Goal: Information Seeking & Learning: Learn about a topic

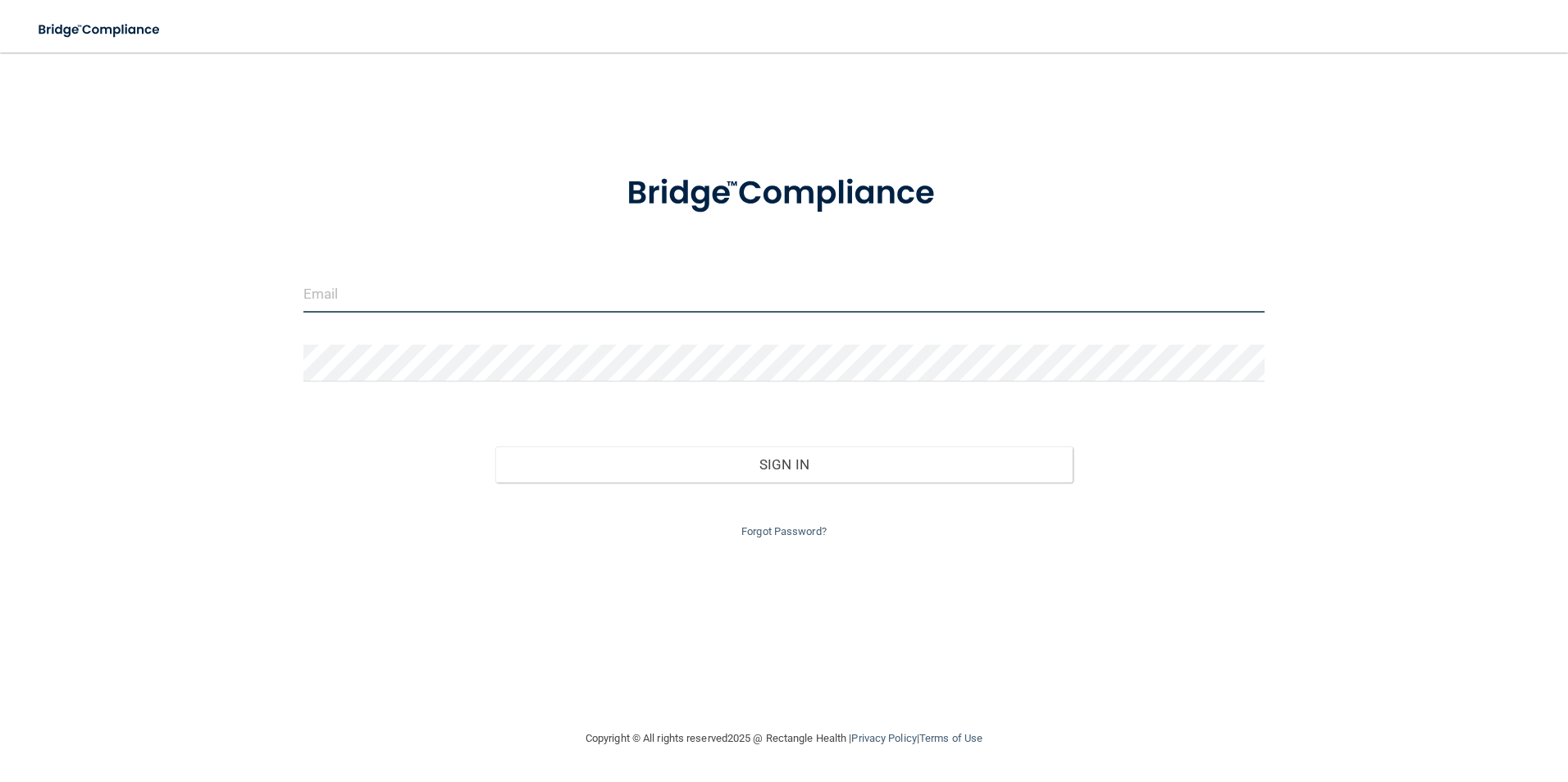
click at [474, 301] on input "email" at bounding box center [784, 294] width 962 height 37
type input "[EMAIL_ADDRESS][DOMAIN_NAME]"
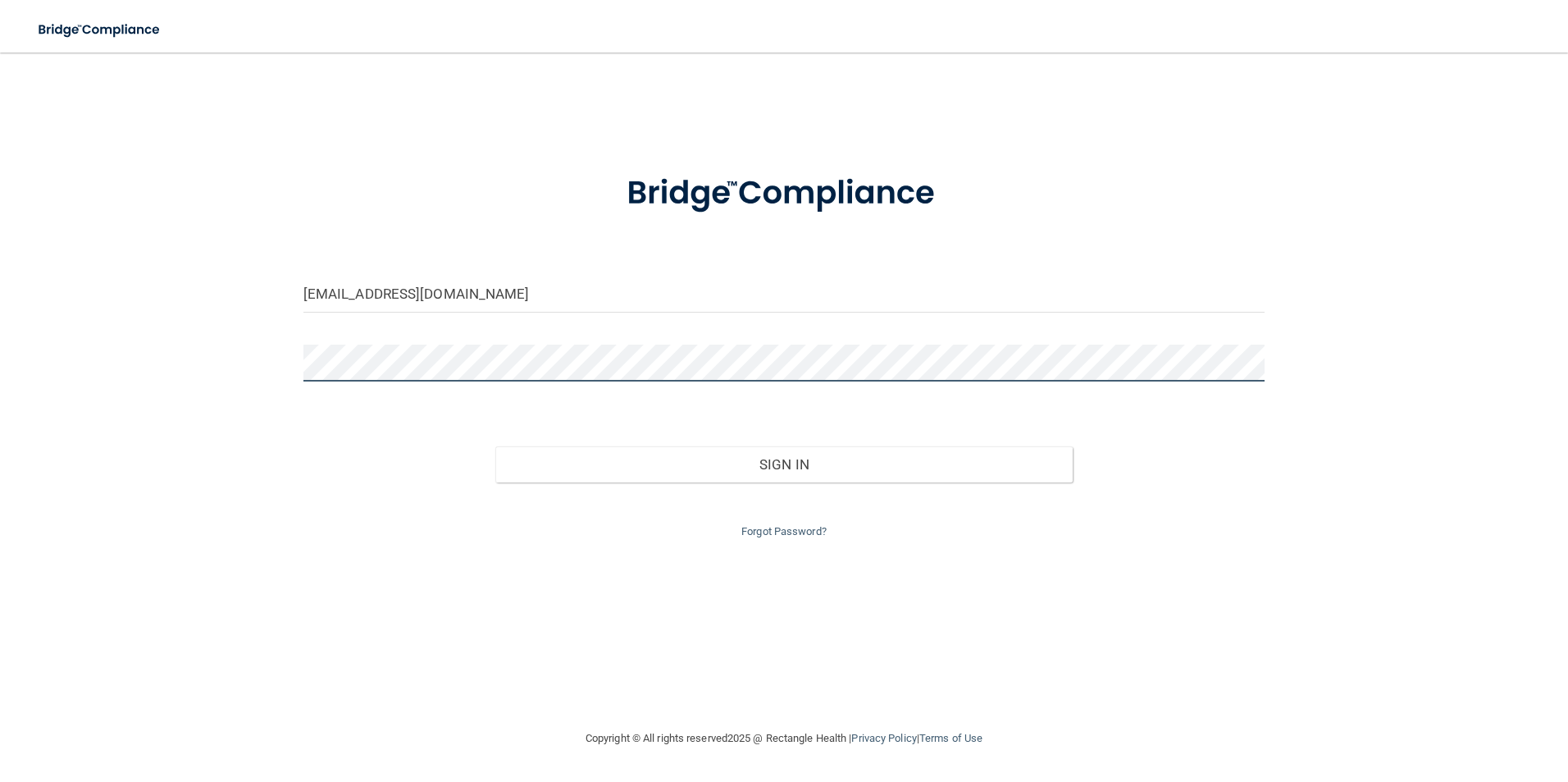
click at [496, 446] on button "Sign In" at bounding box center [784, 463] width 578 height 36
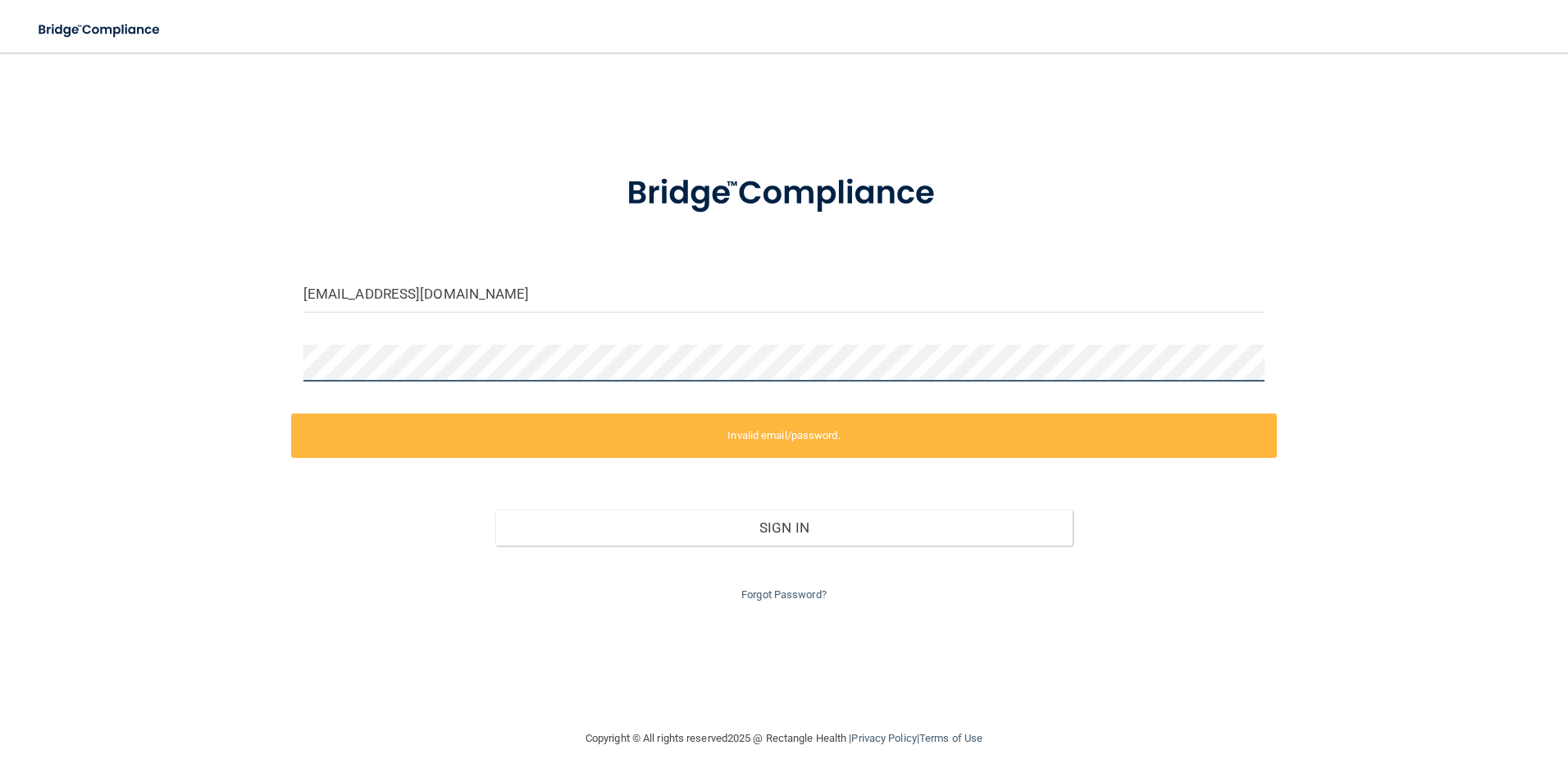
click at [272, 367] on div "holliefrederiksen@gmail.com Invalid email/password. You don't have permission t…" at bounding box center [784, 391] width 1503 height 643
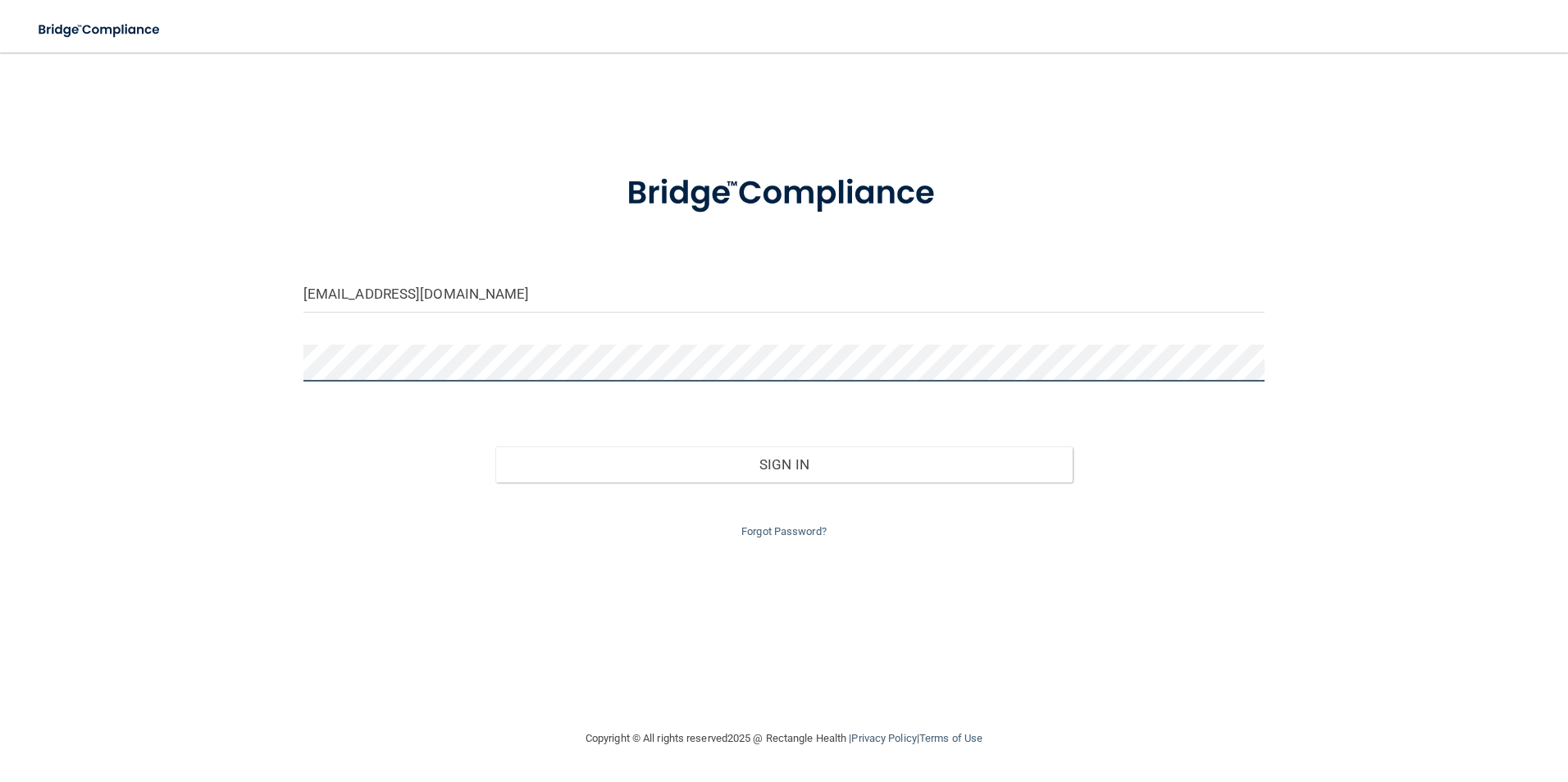
click at [496, 446] on button "Sign In" at bounding box center [784, 463] width 578 height 36
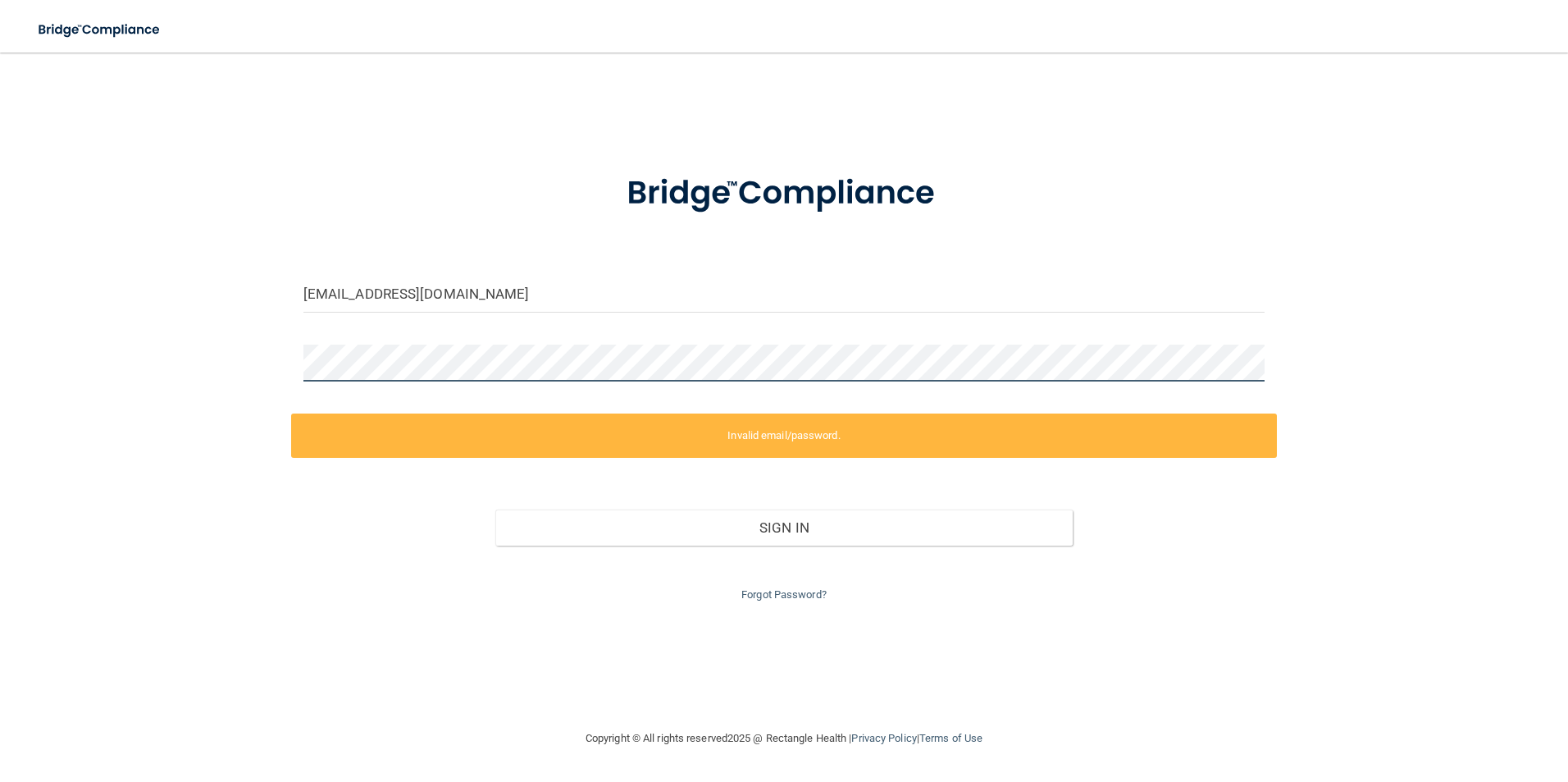
click at [248, 368] on div "holliefrederiksen@gmail.com Invalid email/password. You don't have permission t…" at bounding box center [784, 391] width 1503 height 643
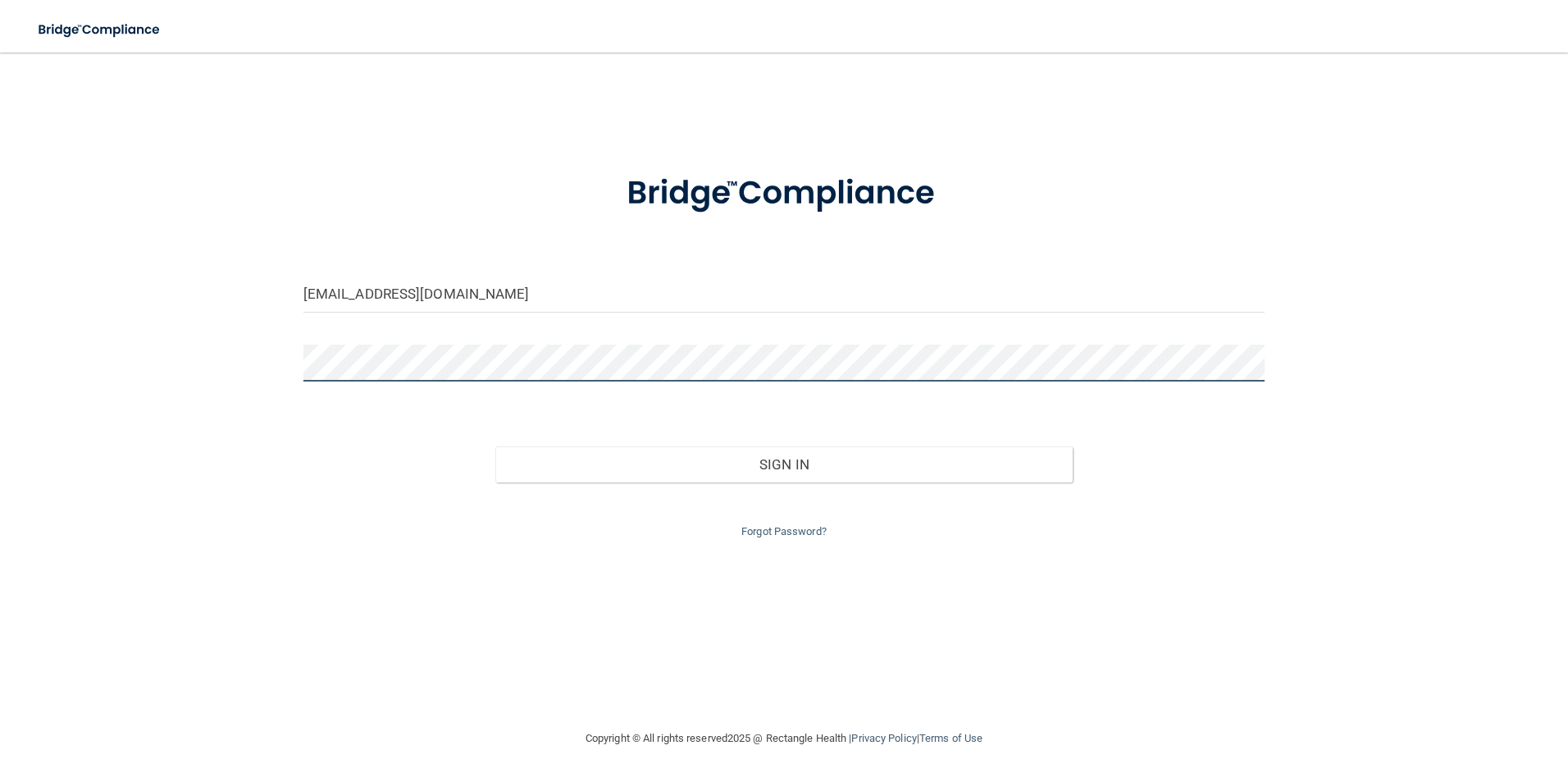
click at [496, 446] on button "Sign In" at bounding box center [784, 463] width 578 height 36
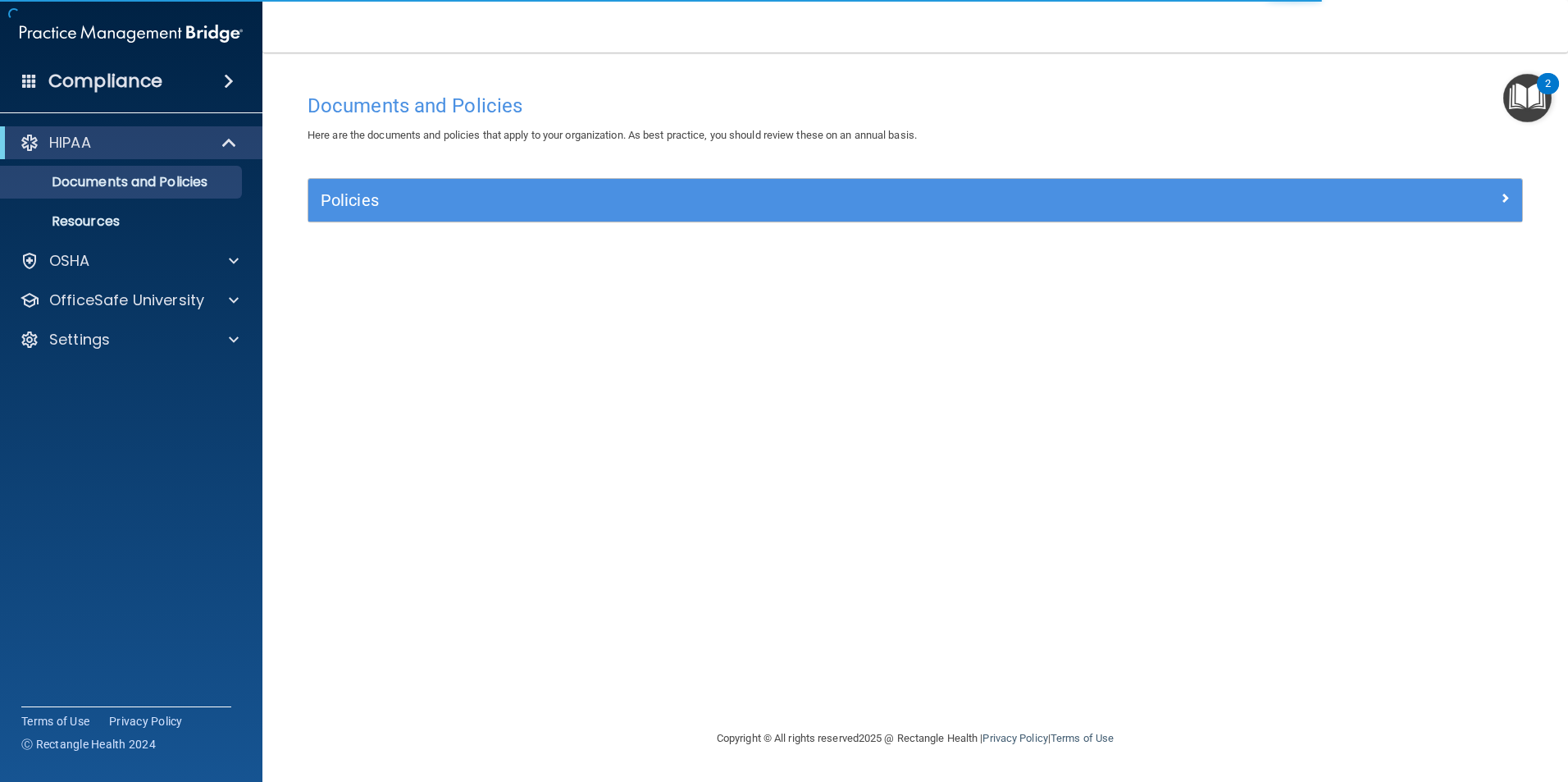
click at [144, 238] on div "HIPAA Documents and Policies Report an Incident Business Associates Emergency P…" at bounding box center [131, 244] width 263 height 249
click at [136, 293] on p "OfficeSafe University" at bounding box center [126, 300] width 155 height 19
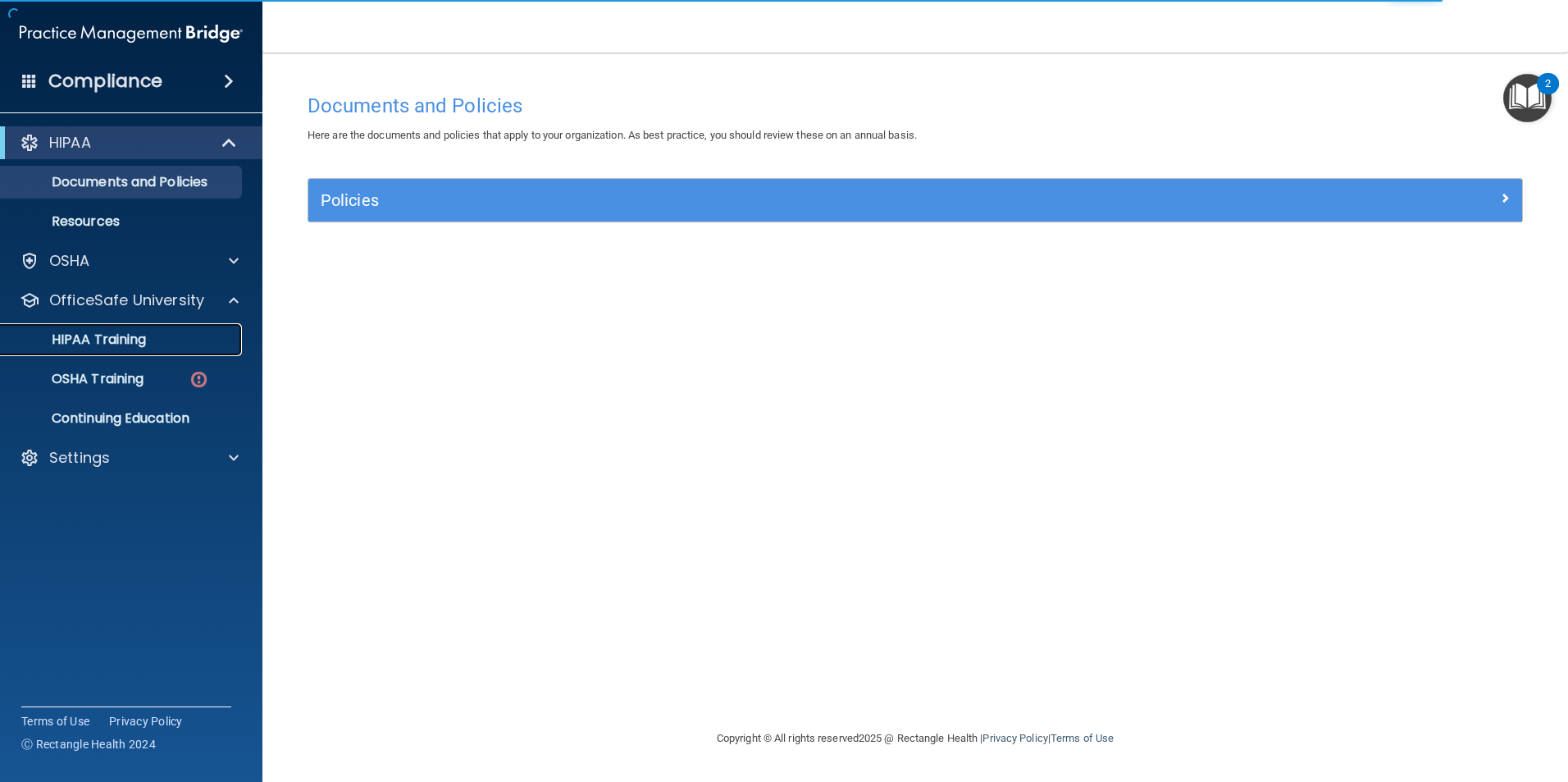
click at [151, 348] on link "HIPAA Training" at bounding box center [113, 340] width 258 height 33
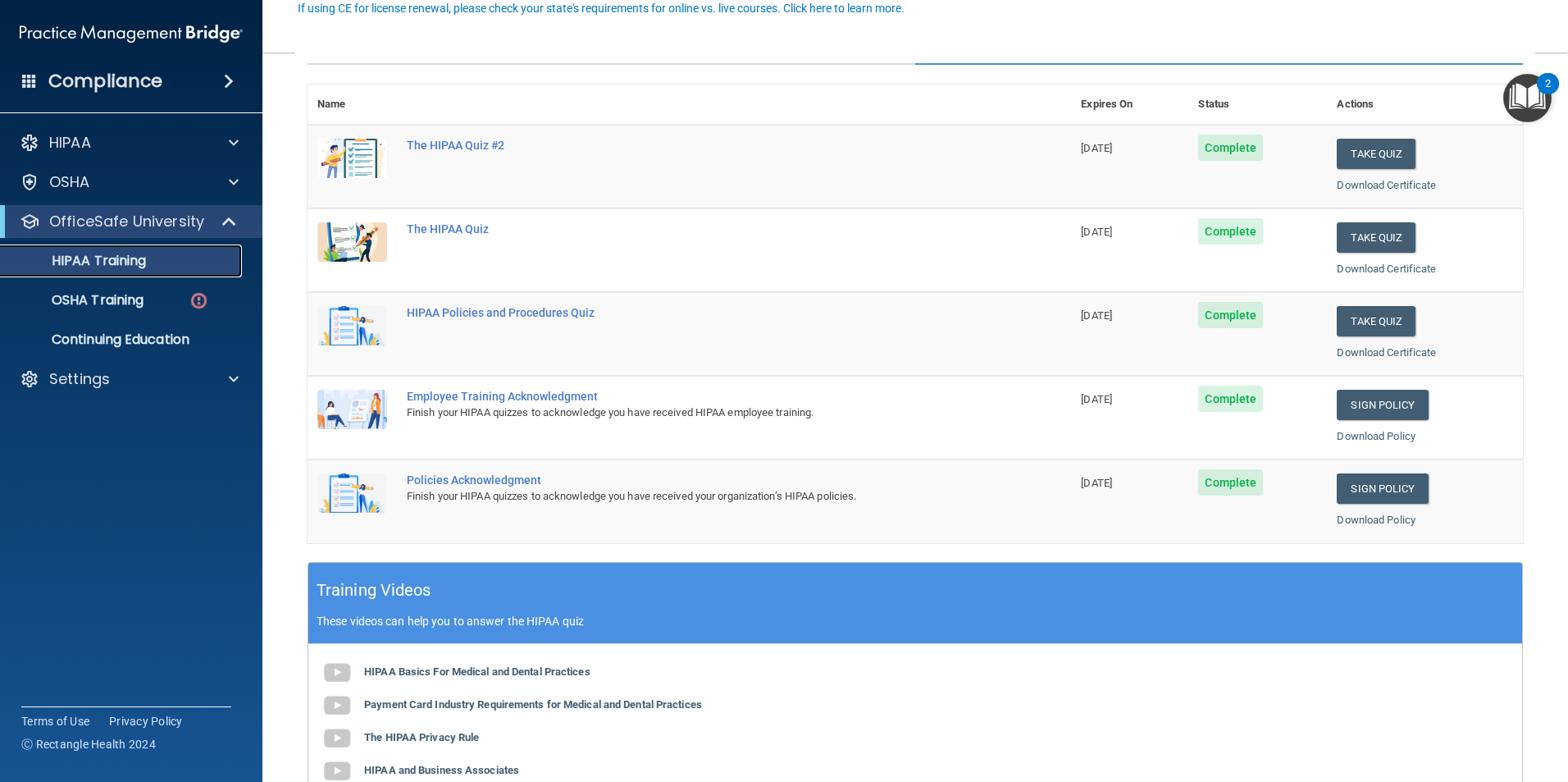
scroll to position [82, 0]
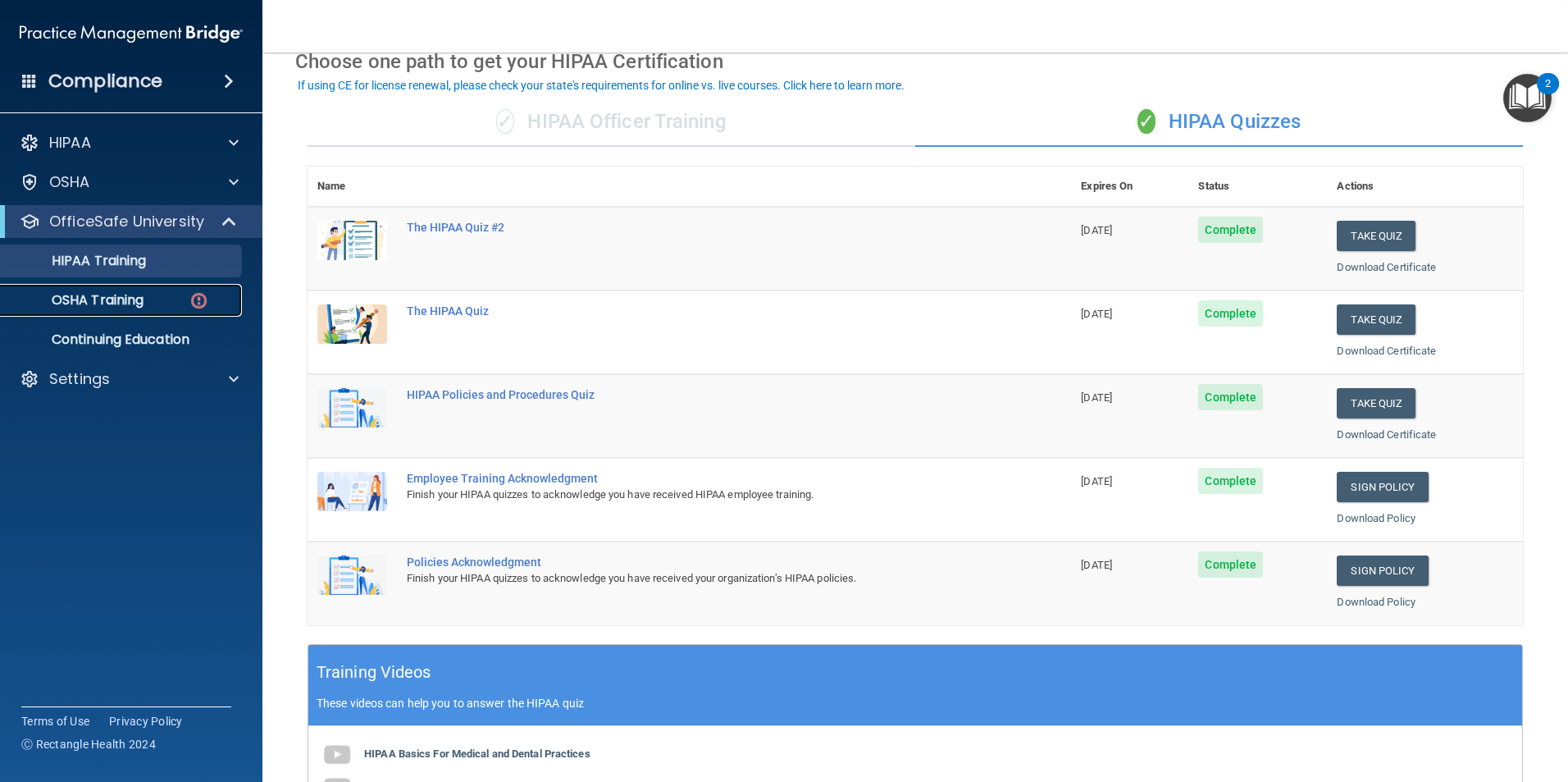
click at [171, 297] on div "OSHA Training" at bounding box center [122, 300] width 224 height 16
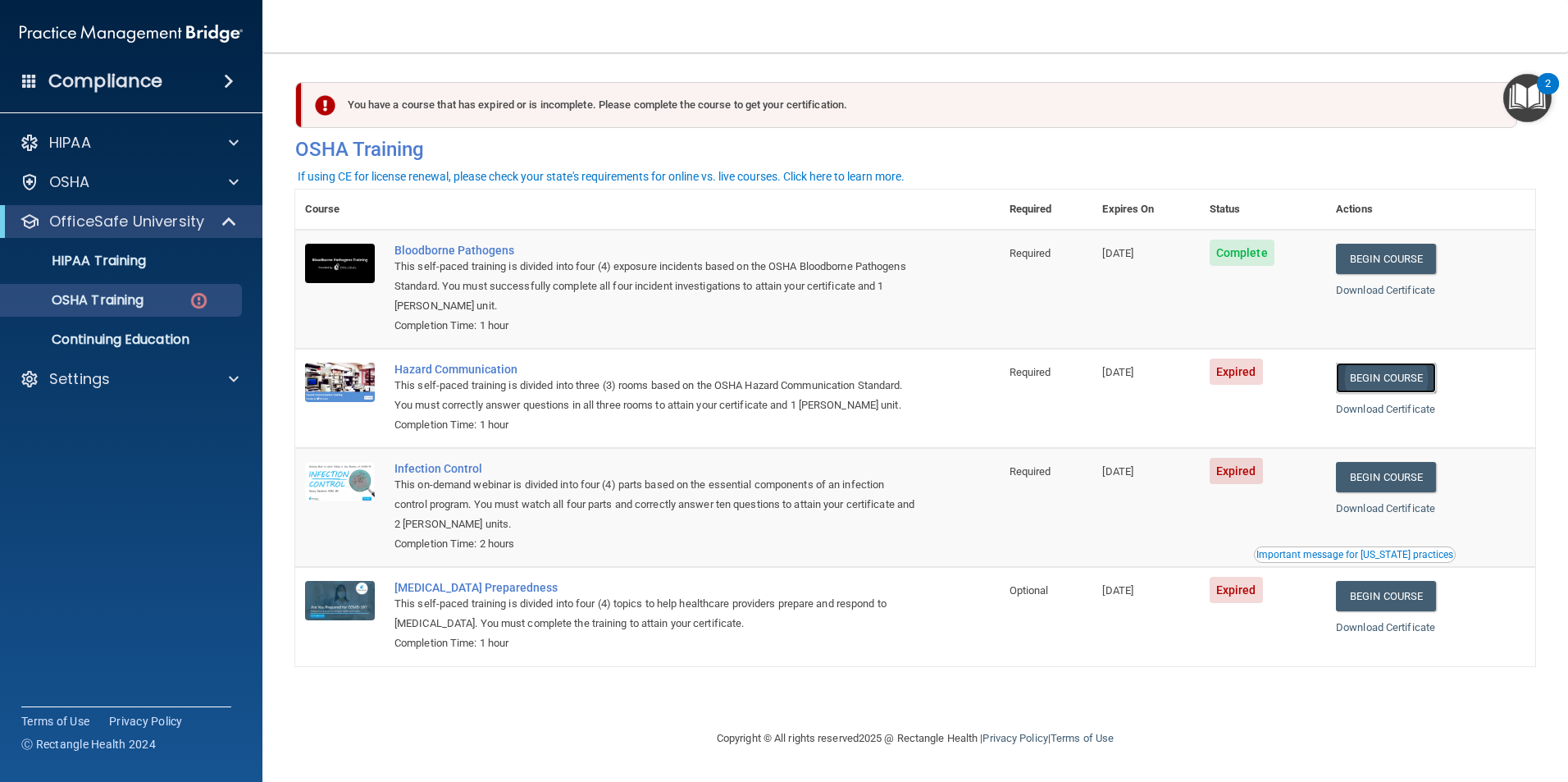
click at [1387, 381] on link "Begin Course" at bounding box center [1386, 378] width 100 height 31
click at [110, 300] on p "OSHA Training" at bounding box center [77, 300] width 133 height 16
click at [146, 263] on p "HIPAA Training" at bounding box center [78, 260] width 136 height 16
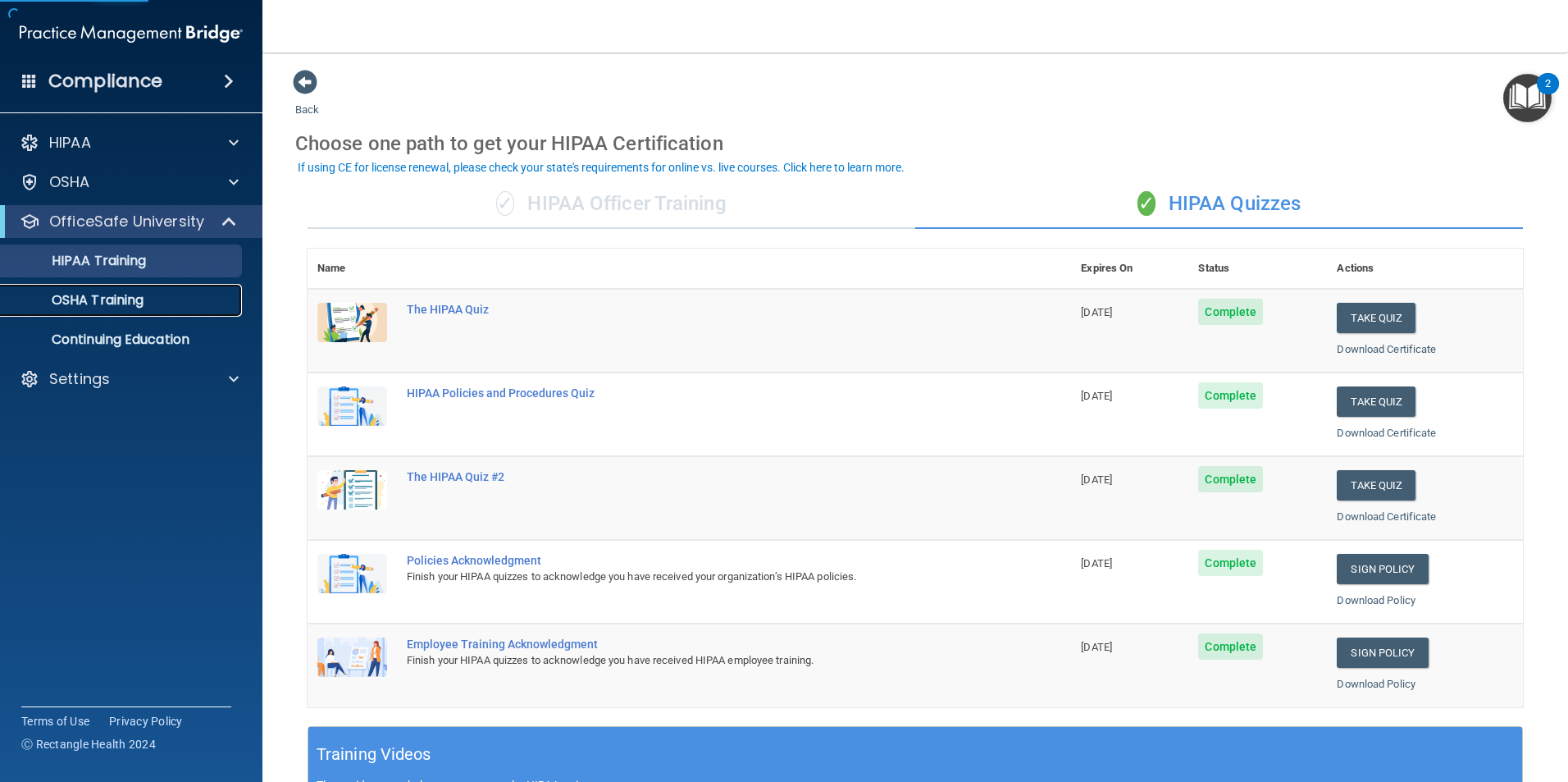
click at [115, 297] on p "OSHA Training" at bounding box center [77, 300] width 133 height 16
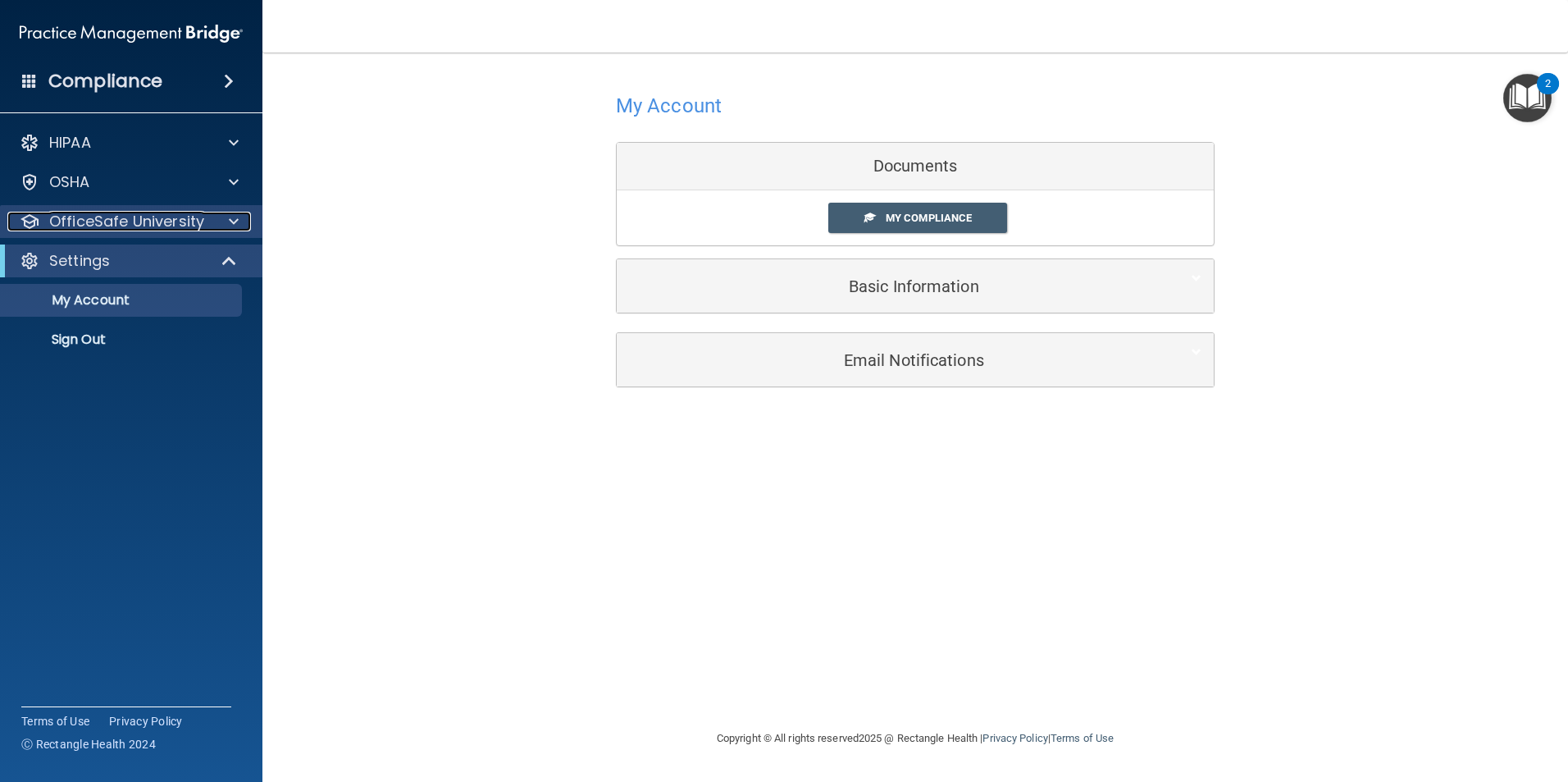
click at [198, 230] on p "OfficeSafe University" at bounding box center [126, 222] width 155 height 19
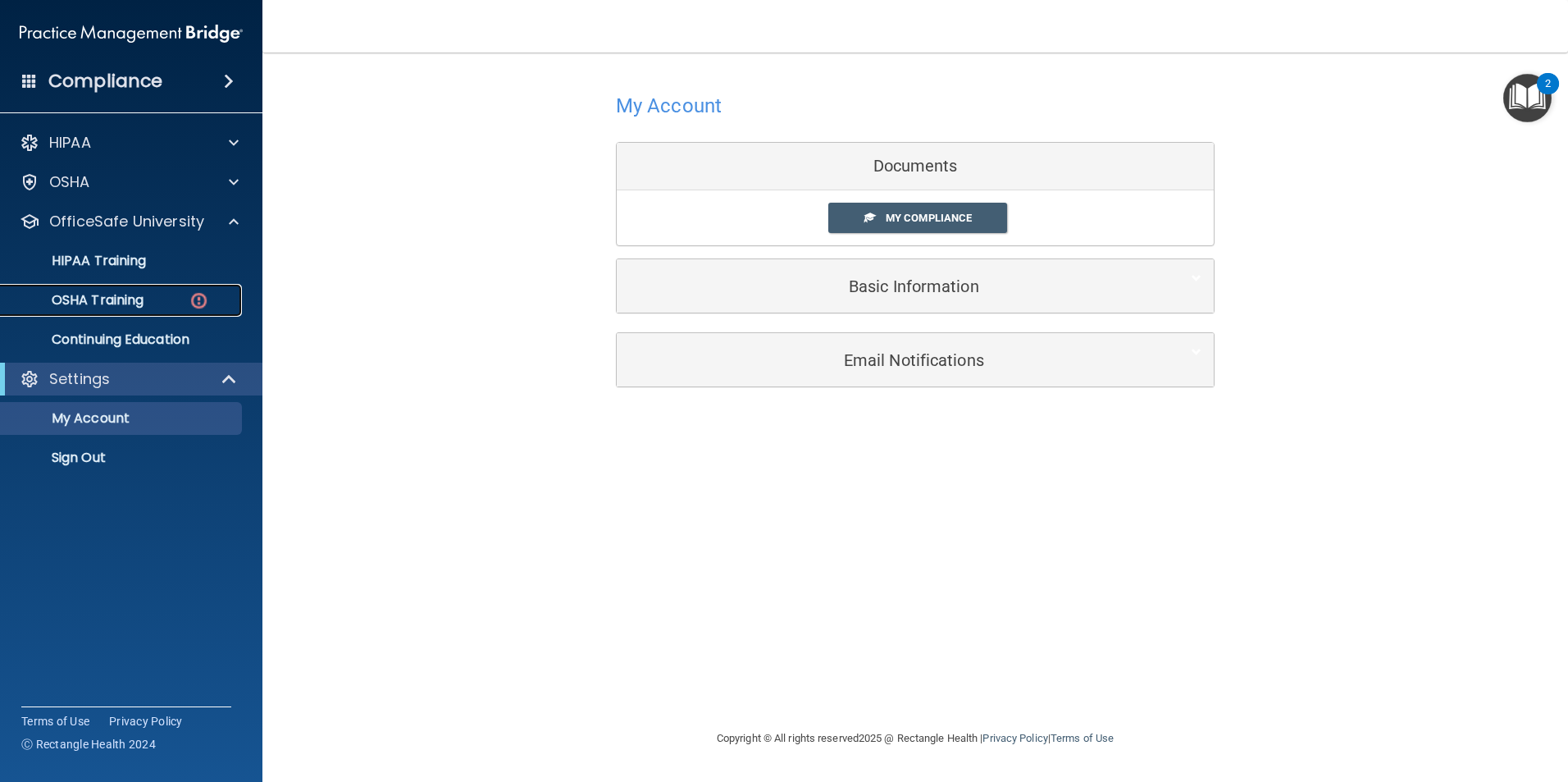
click at [146, 305] on div "OSHA Training" at bounding box center [122, 300] width 224 height 16
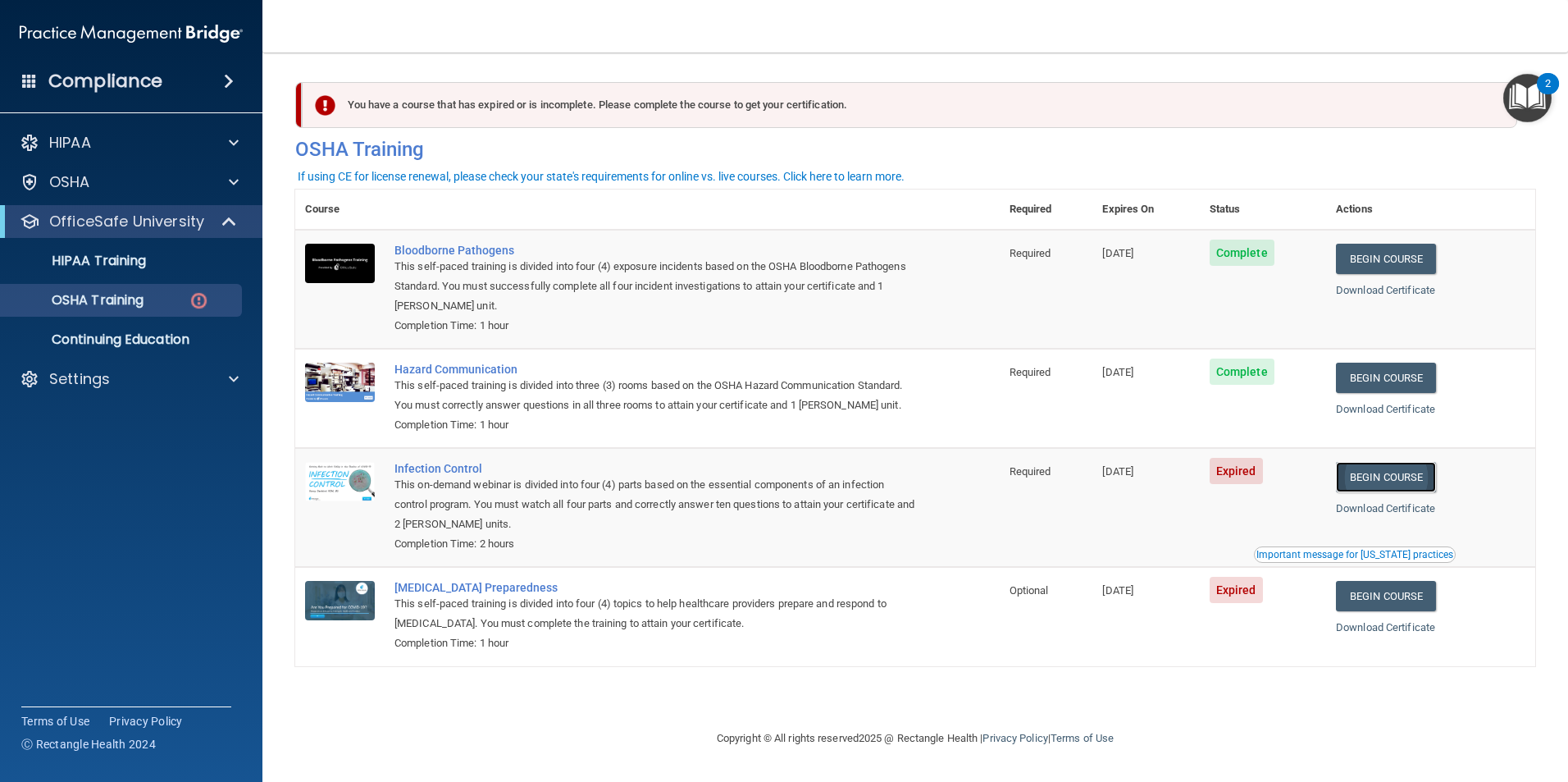
click at [1375, 472] on link "Begin Course" at bounding box center [1386, 478] width 100 height 31
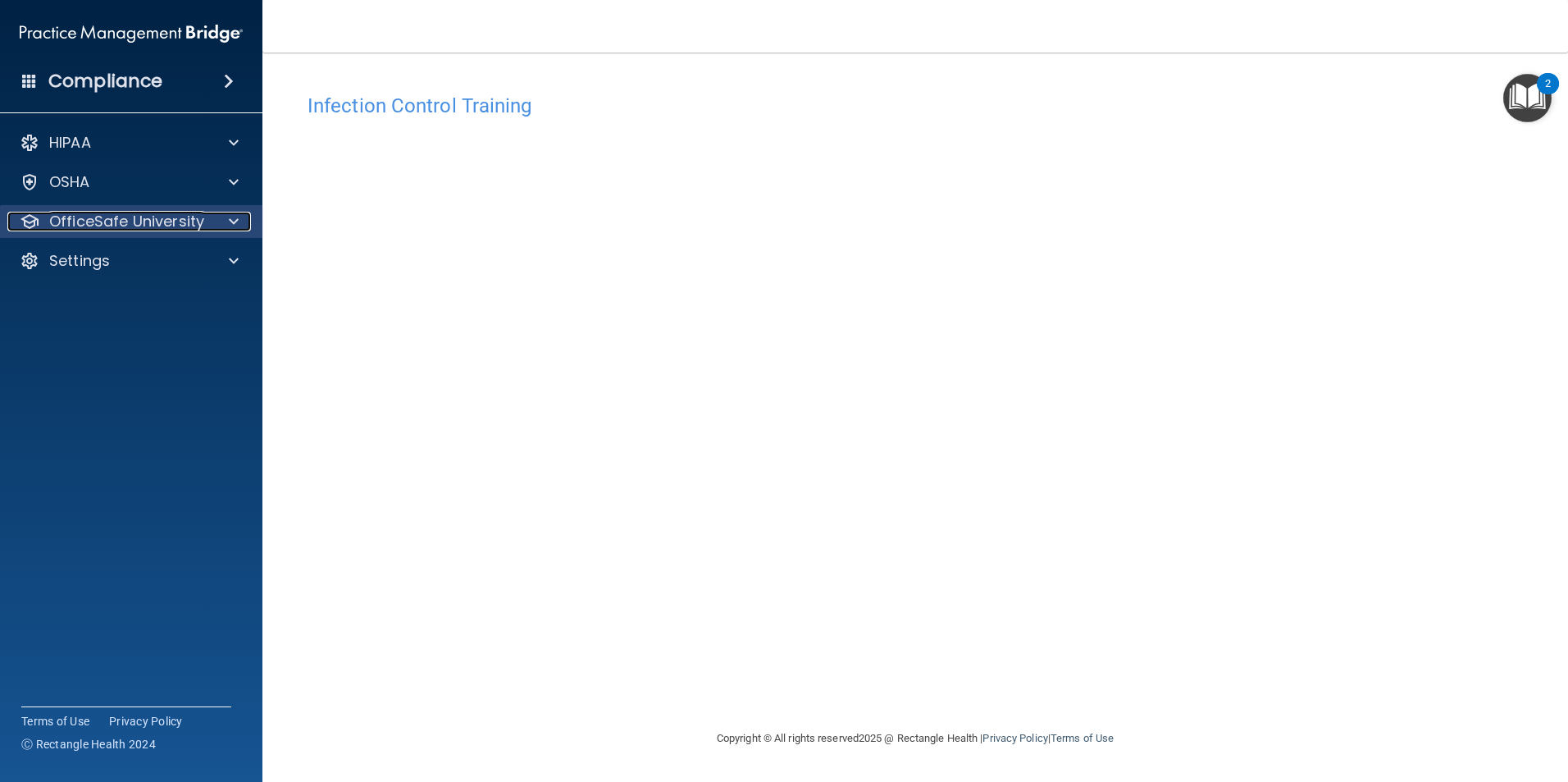
click at [110, 214] on p "OfficeSafe University" at bounding box center [126, 222] width 155 height 19
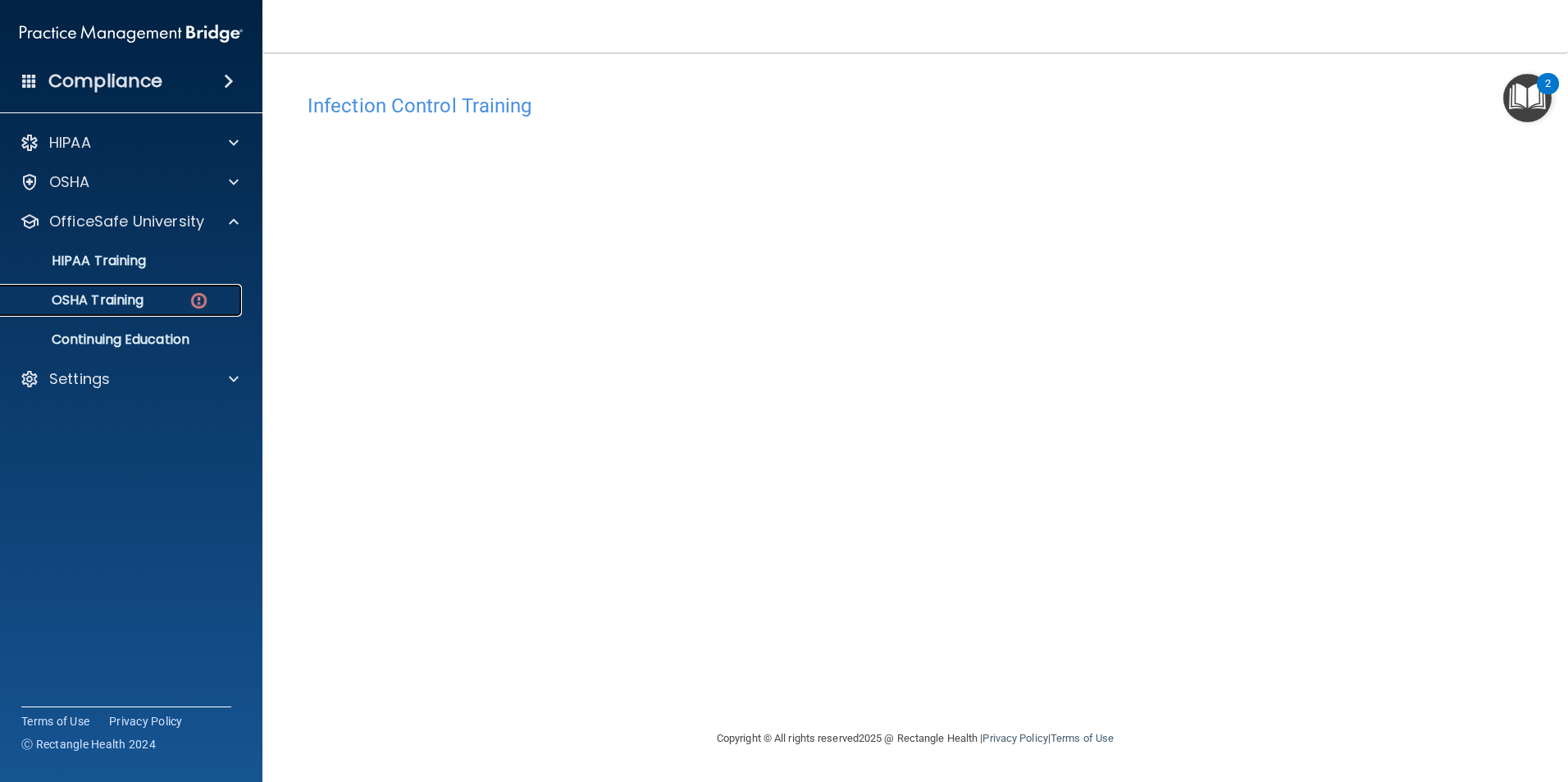
click at [138, 307] on p "OSHA Training" at bounding box center [77, 300] width 133 height 16
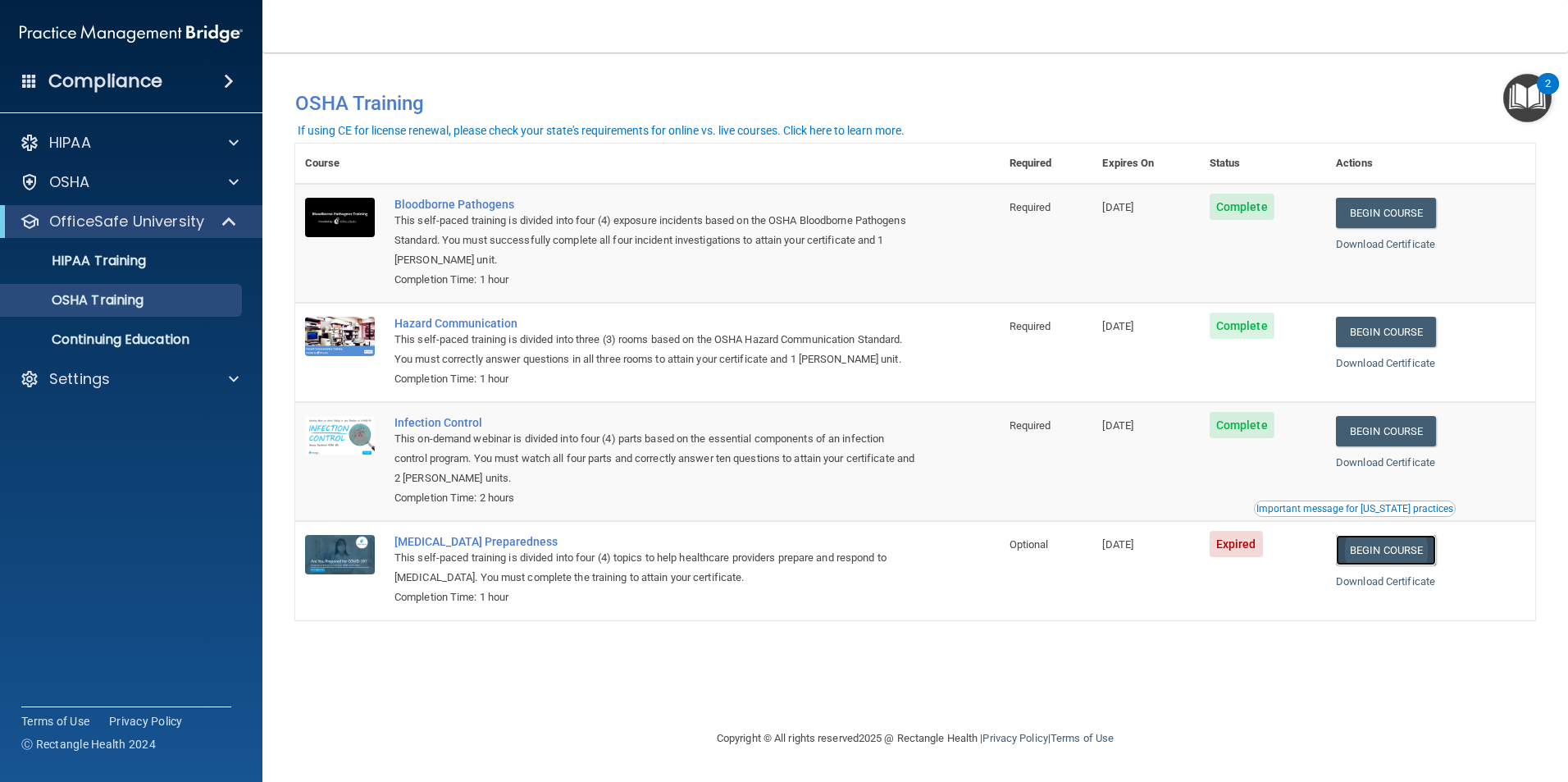
click at [1391, 553] on link "Begin Course" at bounding box center [1386, 550] width 100 height 31
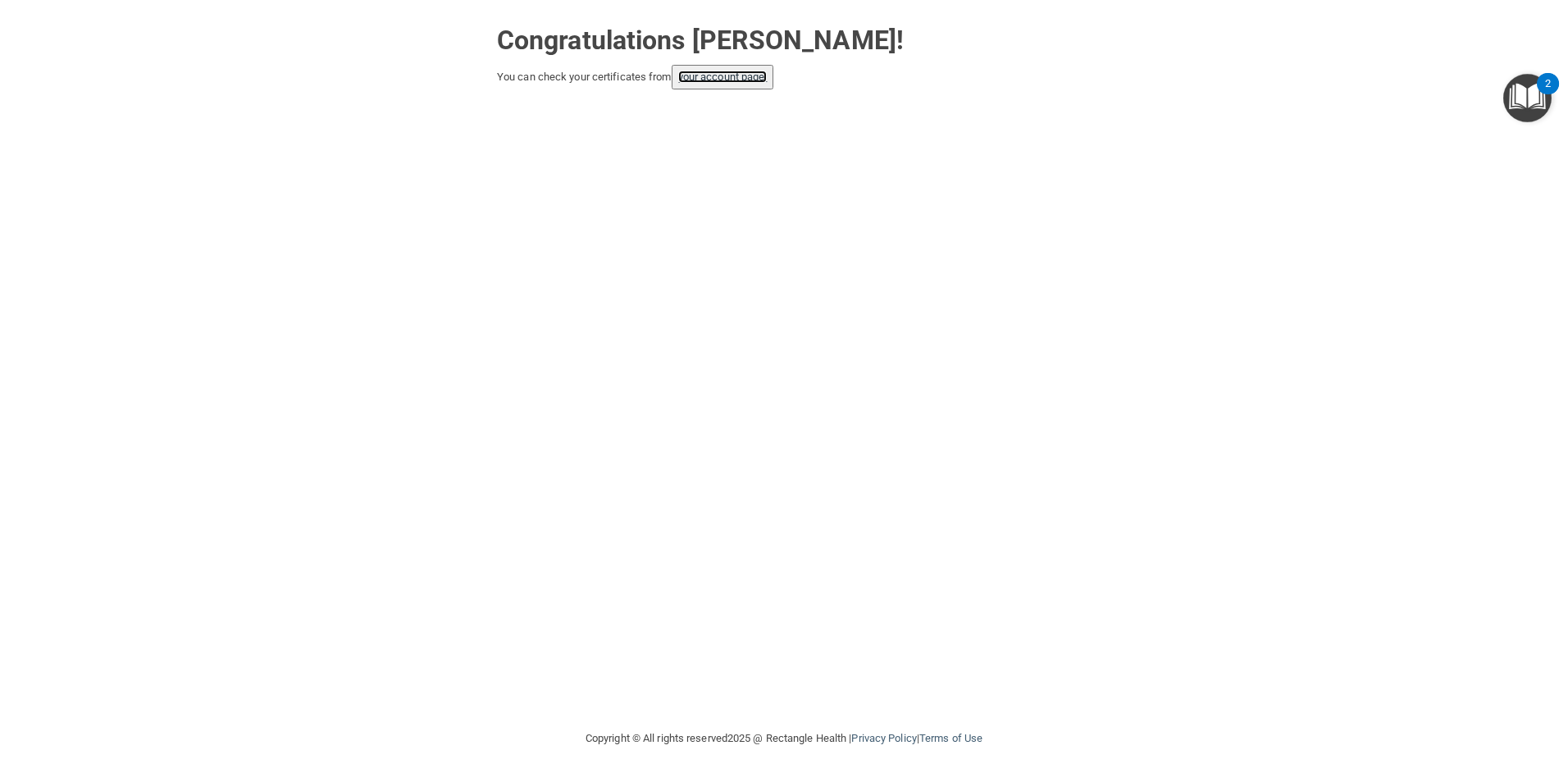
click at [765, 70] on link "your account page!" at bounding box center [723, 76] width 90 height 13
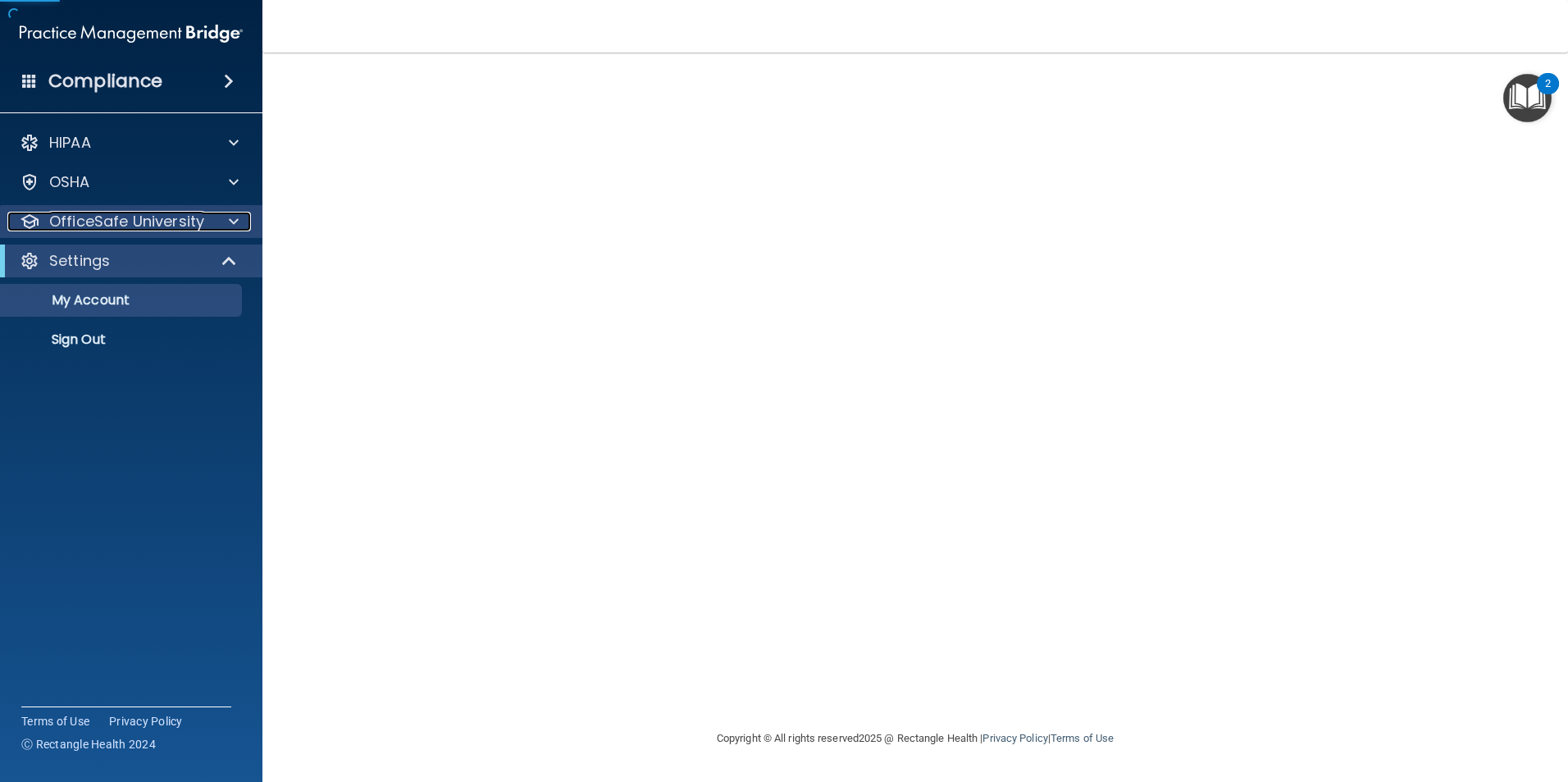
click at [184, 214] on p "OfficeSafe University" at bounding box center [126, 222] width 155 height 19
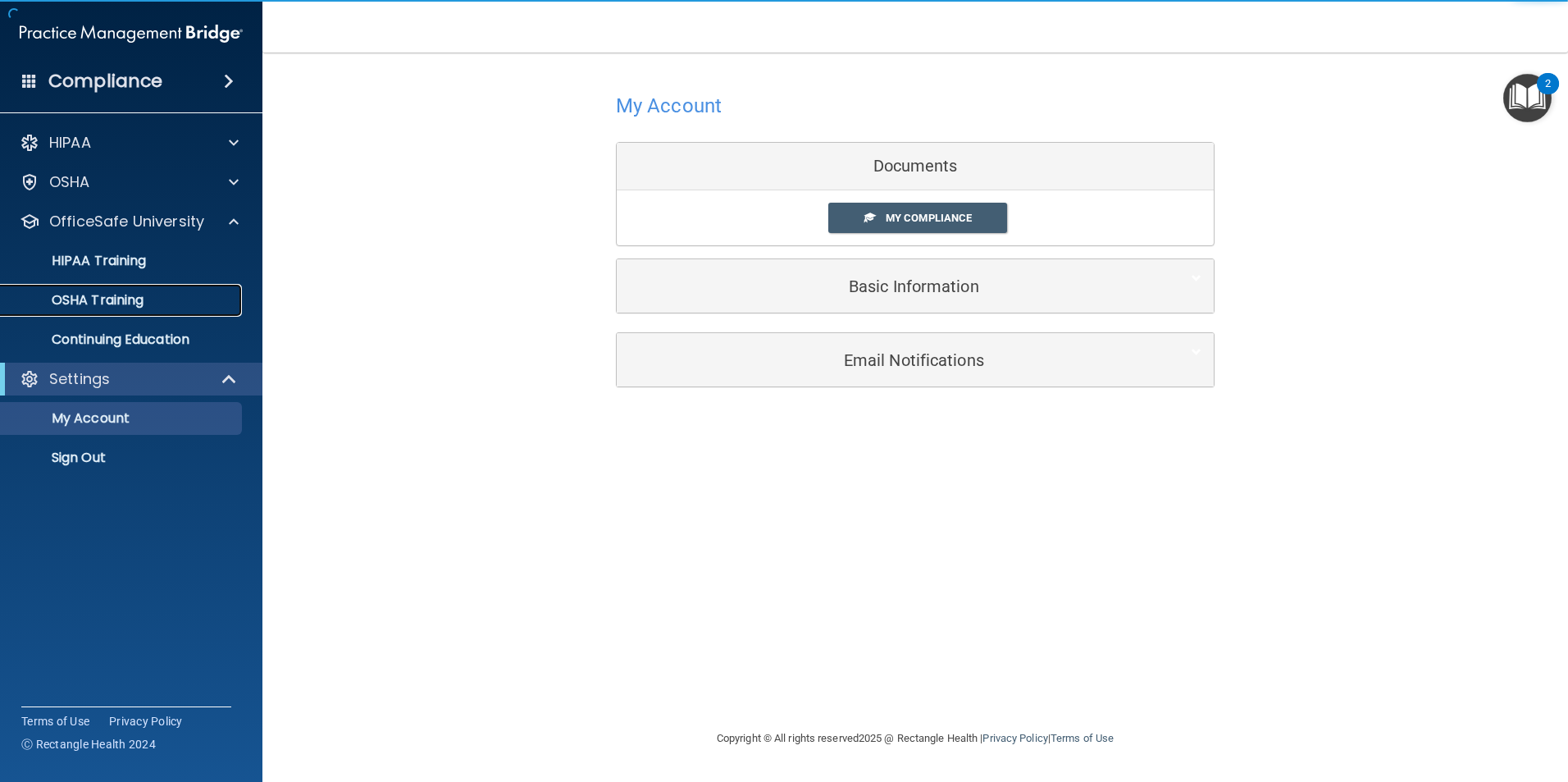
click at [143, 307] on p "OSHA Training" at bounding box center [77, 300] width 133 height 16
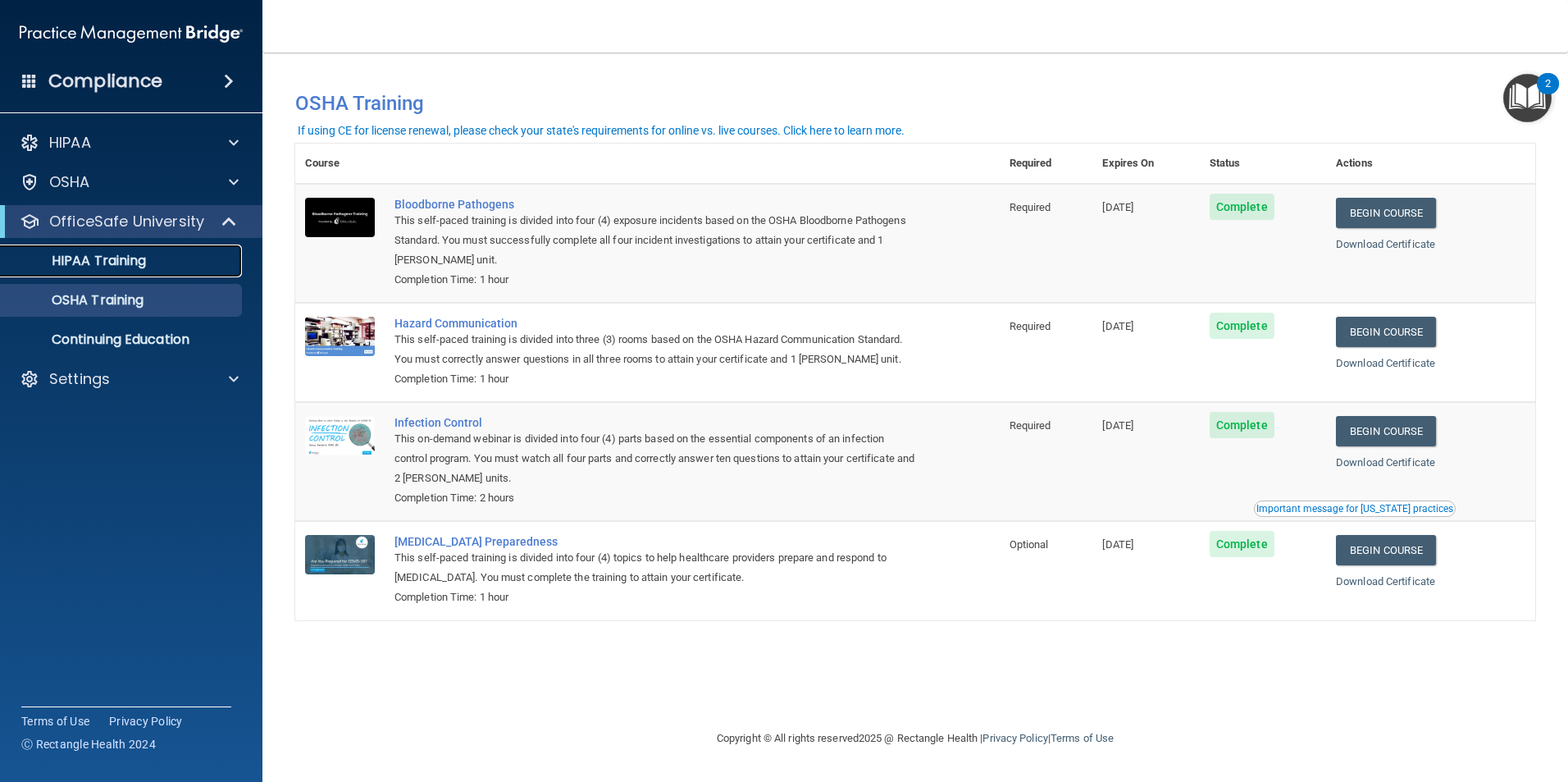
click at [116, 272] on link "HIPAA Training" at bounding box center [113, 261] width 258 height 33
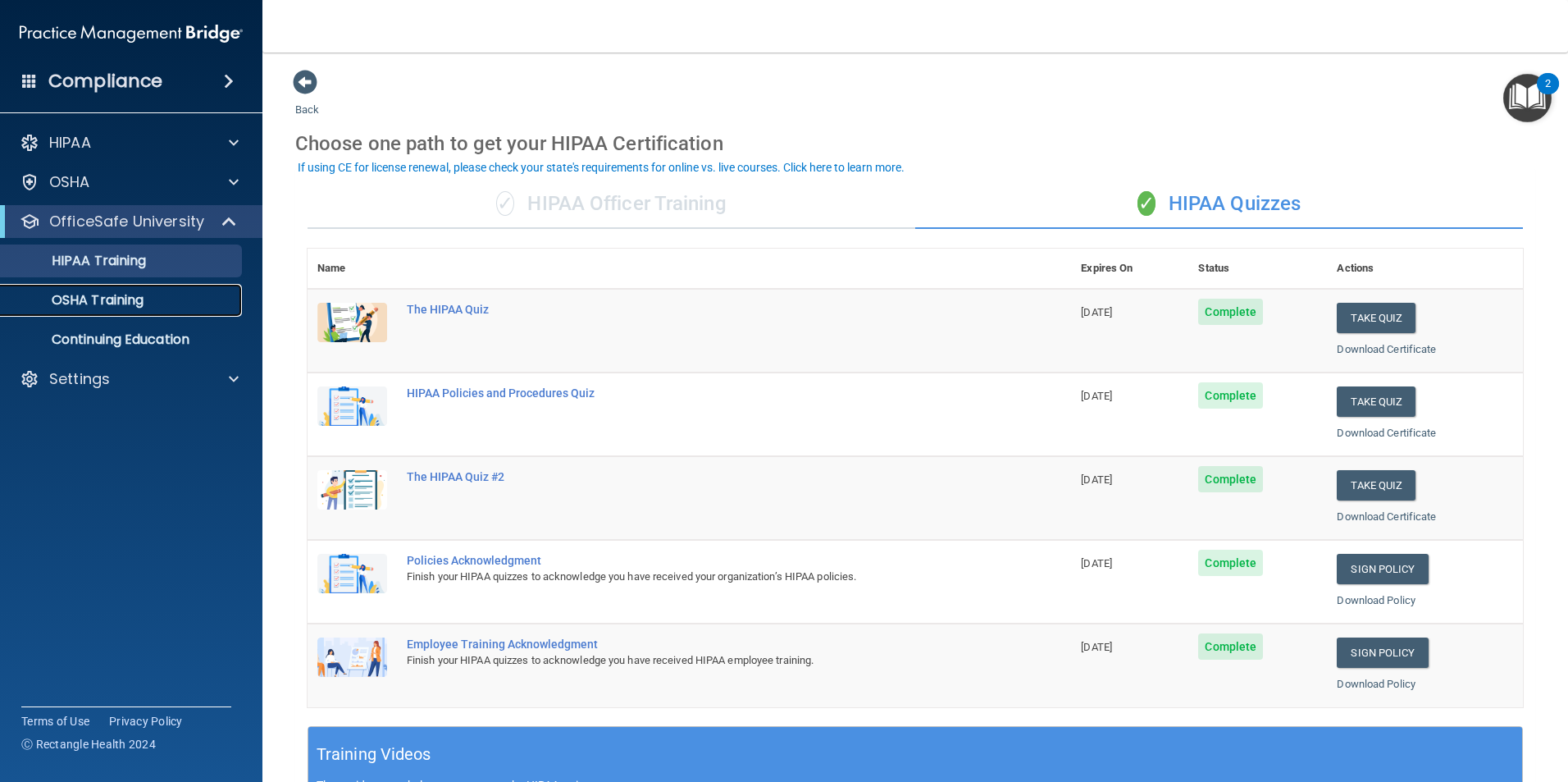
click at [143, 302] on p "OSHA Training" at bounding box center [77, 300] width 133 height 16
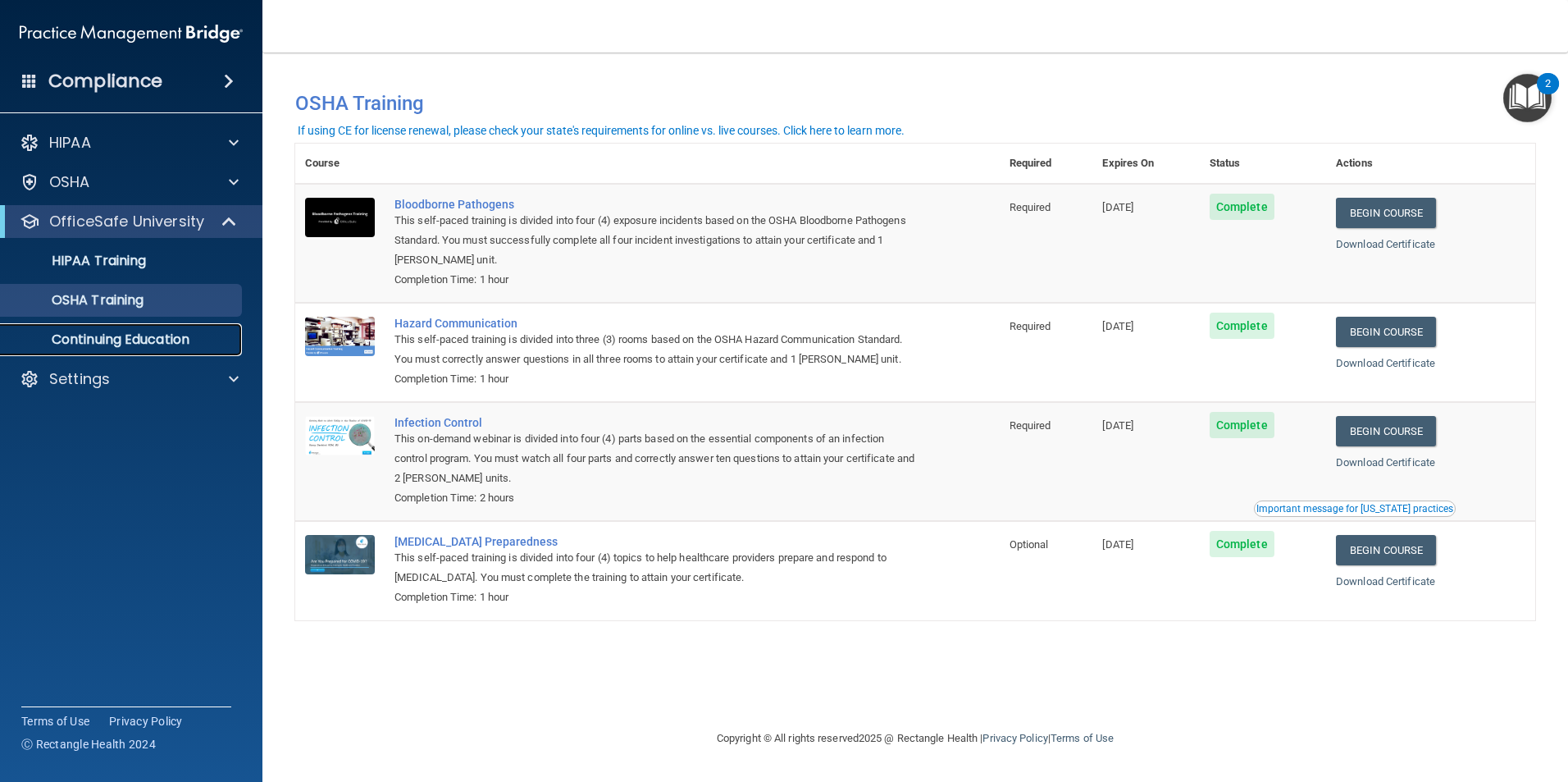
click at [145, 334] on p "Continuing Education" at bounding box center [122, 339] width 224 height 16
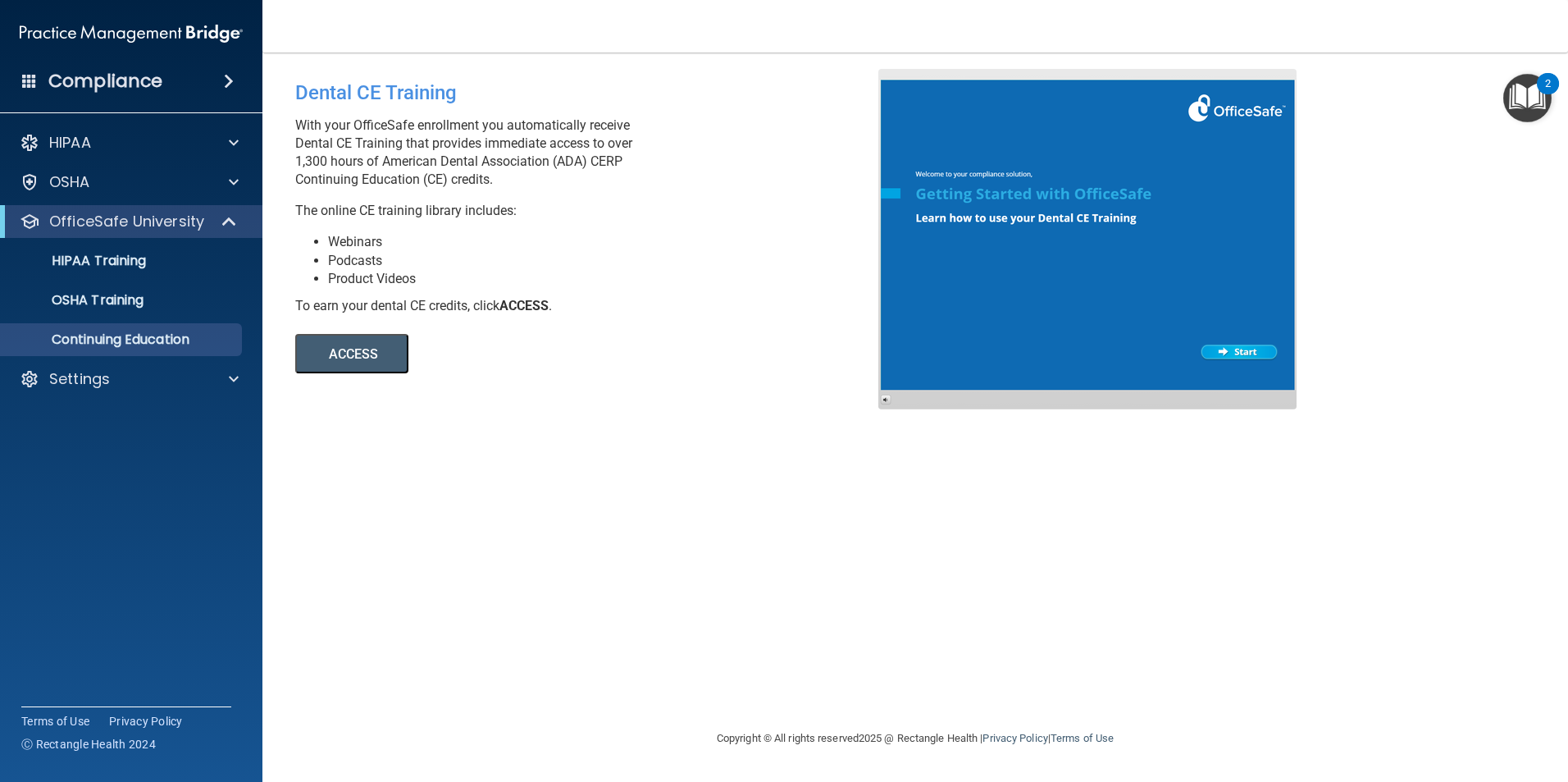
click at [380, 357] on button "ACCESS" at bounding box center [352, 353] width 114 height 39
